Goal: Navigation & Orientation: Find specific page/section

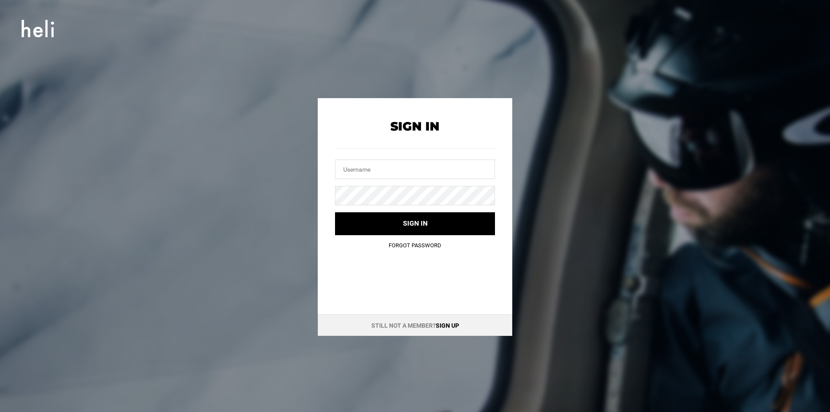
click at [443, 324] on link "Sign up" at bounding box center [447, 325] width 23 height 7
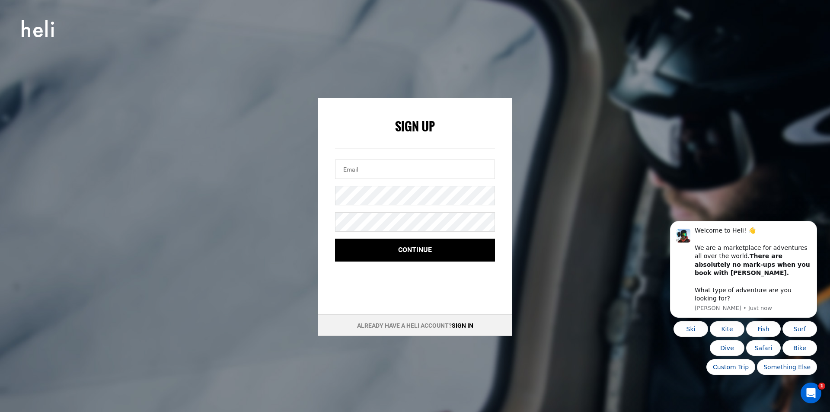
click at [634, 71] on div "Sign up with your email Sign Up Continue Already have a Heli account? Sign in" at bounding box center [415, 206] width 830 height 412
click at [461, 324] on link "Sign in" at bounding box center [463, 325] width 22 height 7
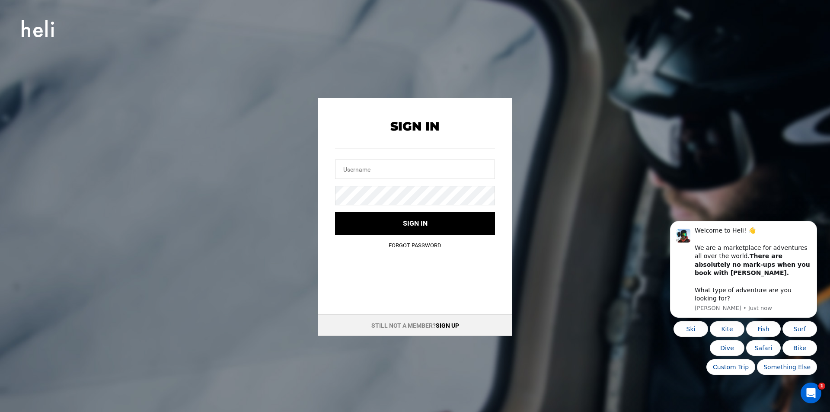
click at [25, 19] on icon at bounding box center [38, 28] width 32 height 25
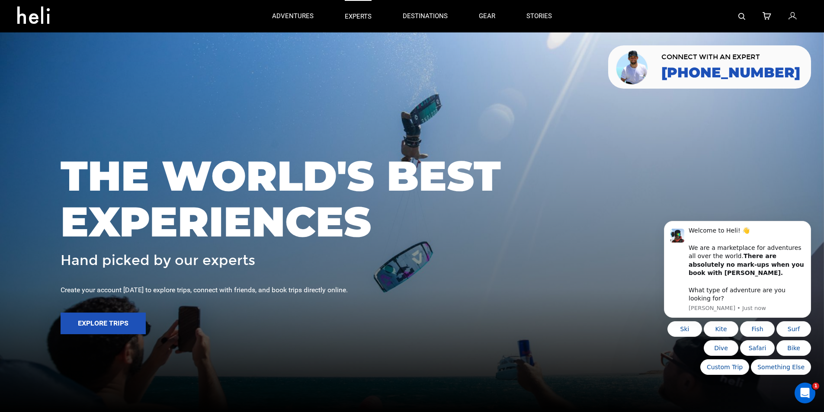
click at [347, 17] on p "experts" at bounding box center [358, 16] width 27 height 9
